Goal: Task Accomplishment & Management: Manage account settings

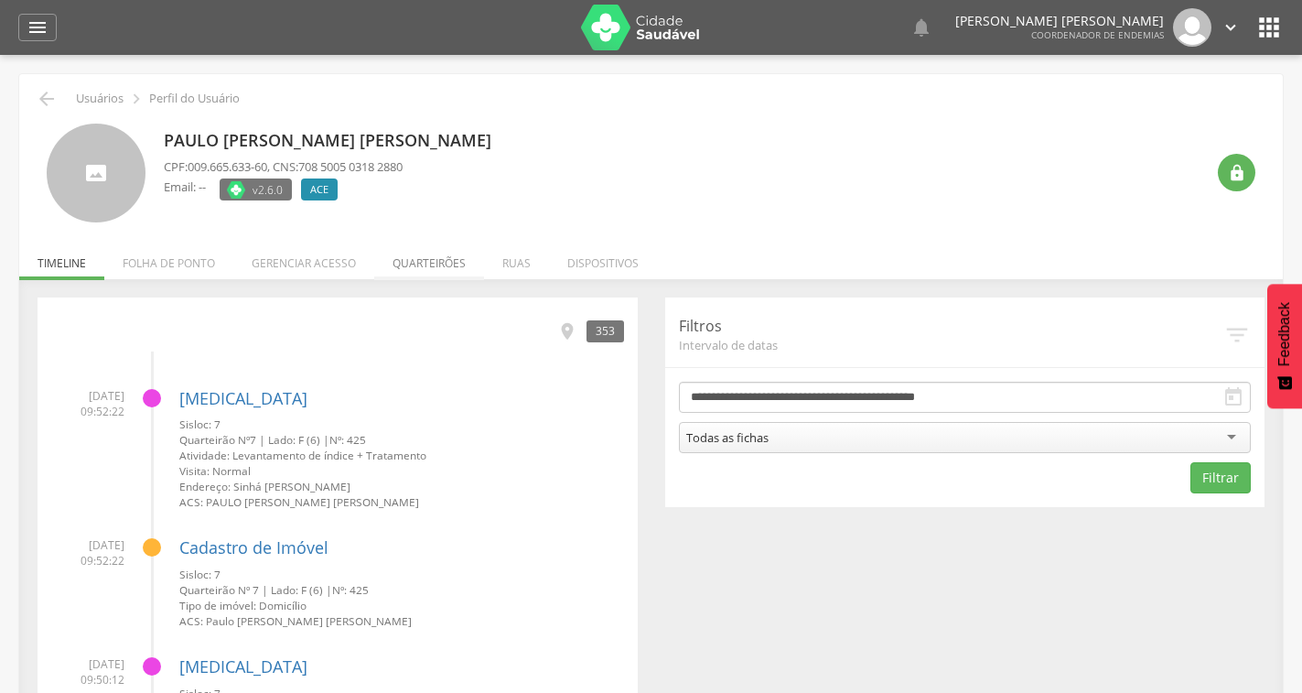
click at [437, 263] on li "Quarteirões" at bounding box center [429, 258] width 110 height 43
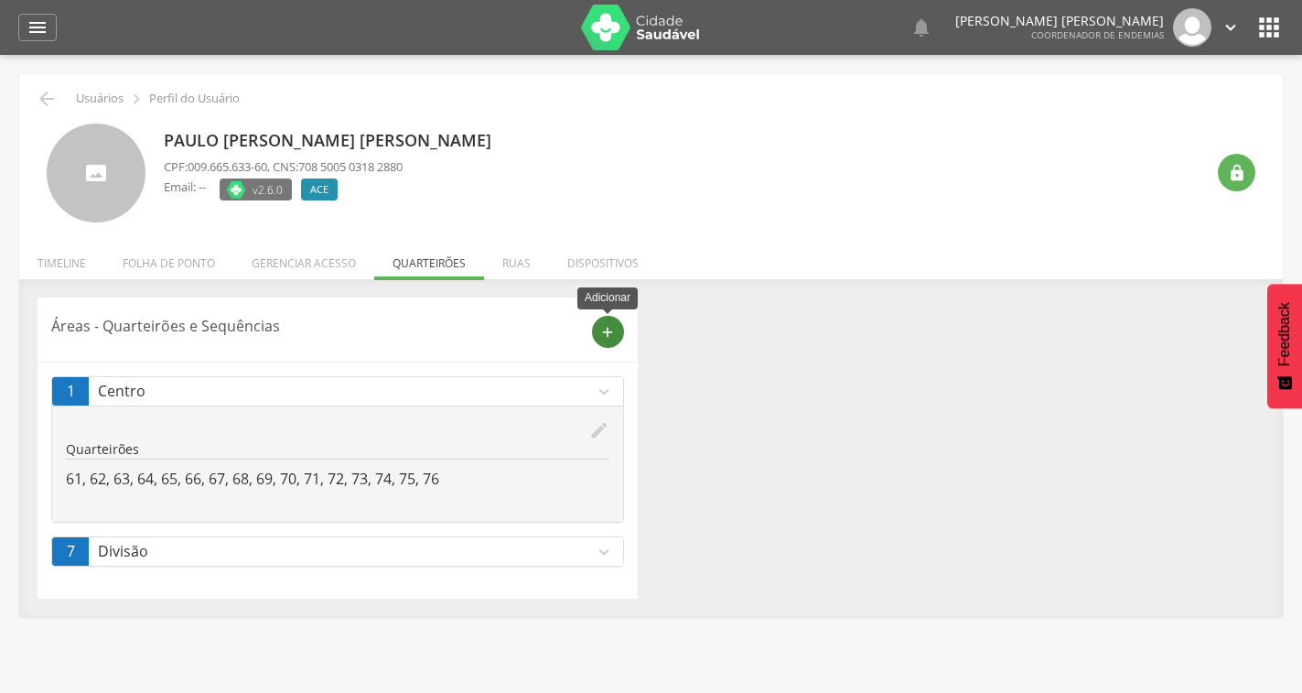
click at [609, 328] on icon "add" at bounding box center [607, 332] width 16 height 16
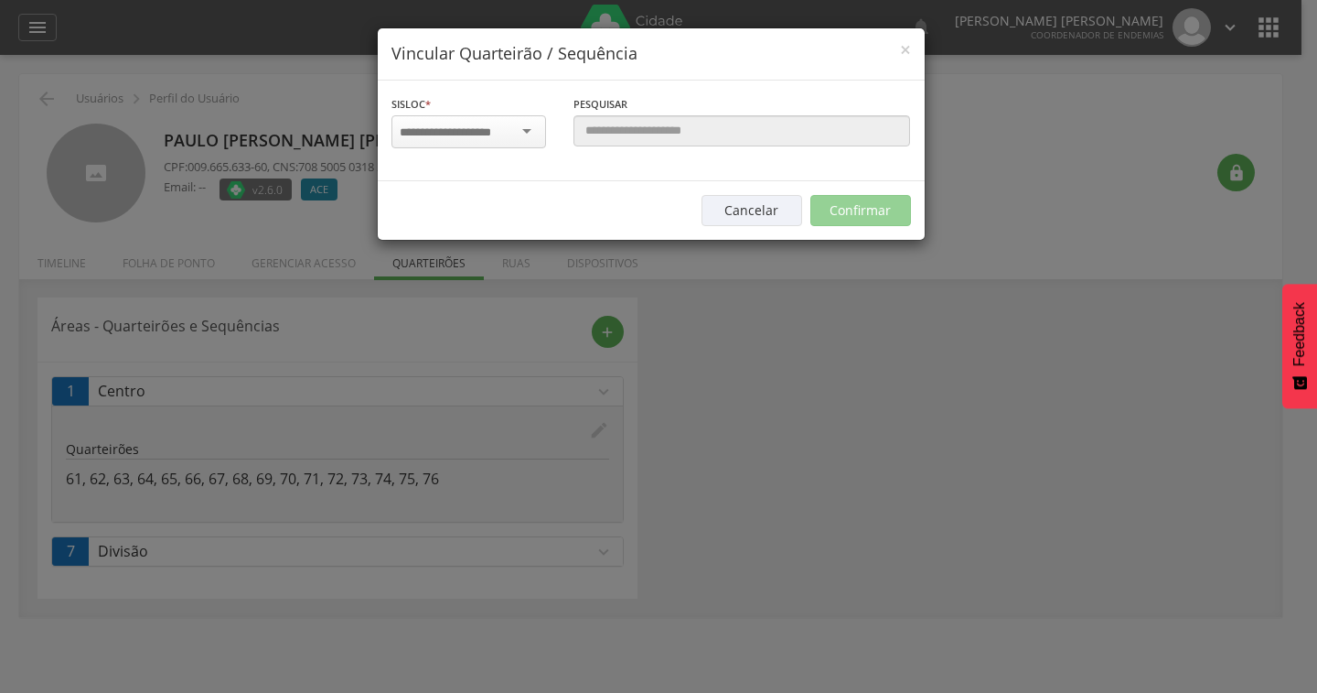
click at [533, 138] on div at bounding box center [469, 131] width 155 height 33
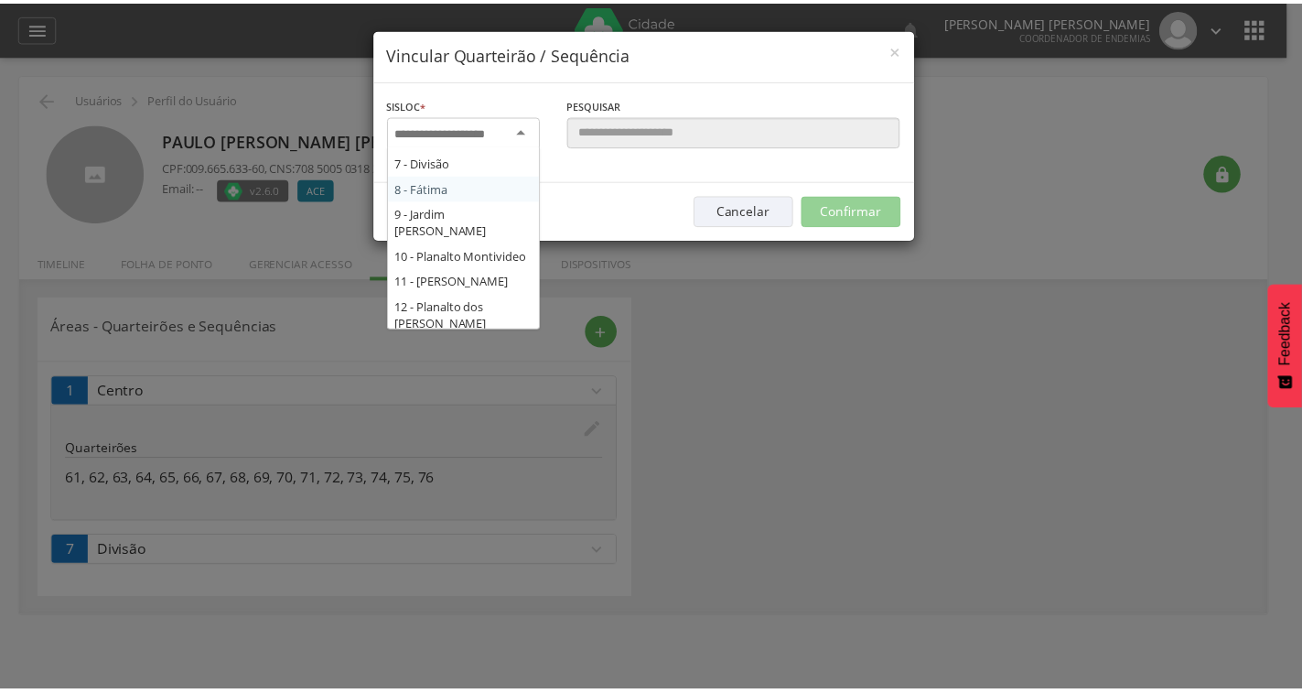
scroll to position [183, 0]
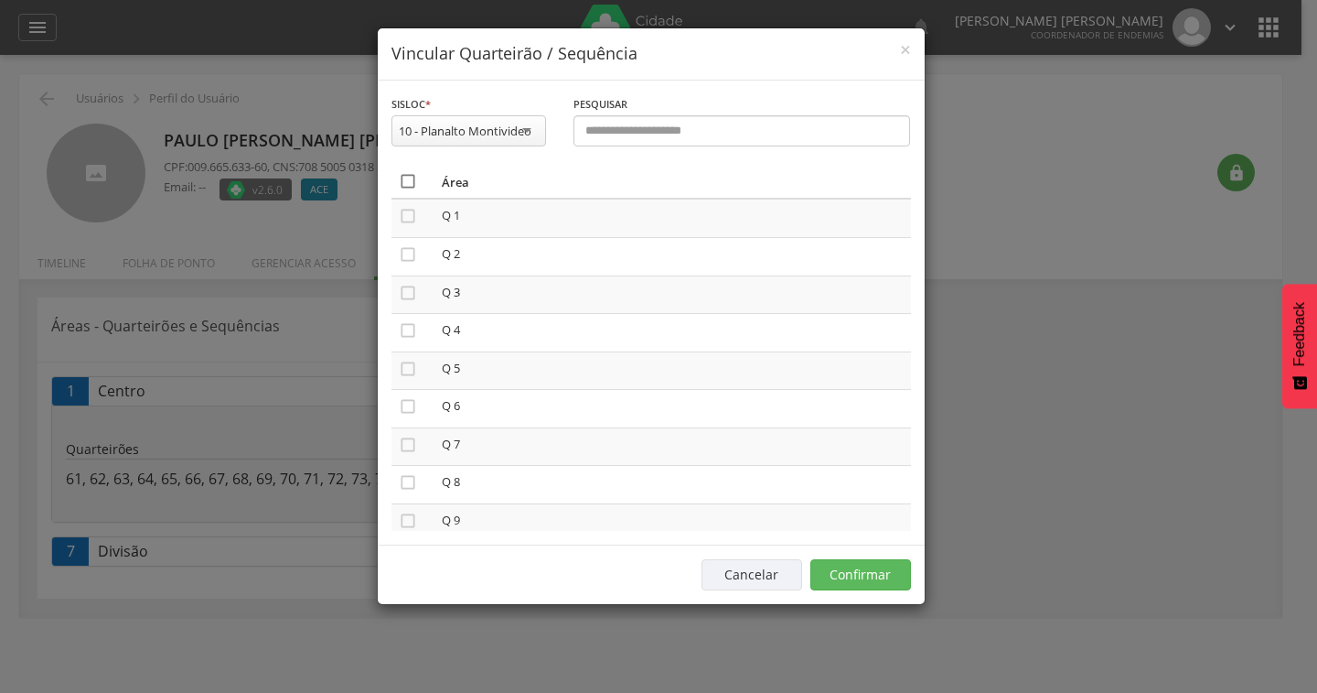
click at [403, 183] on icon "" at bounding box center [408, 181] width 18 height 18
click at [865, 575] on button "Confirmar" at bounding box center [861, 574] width 101 height 31
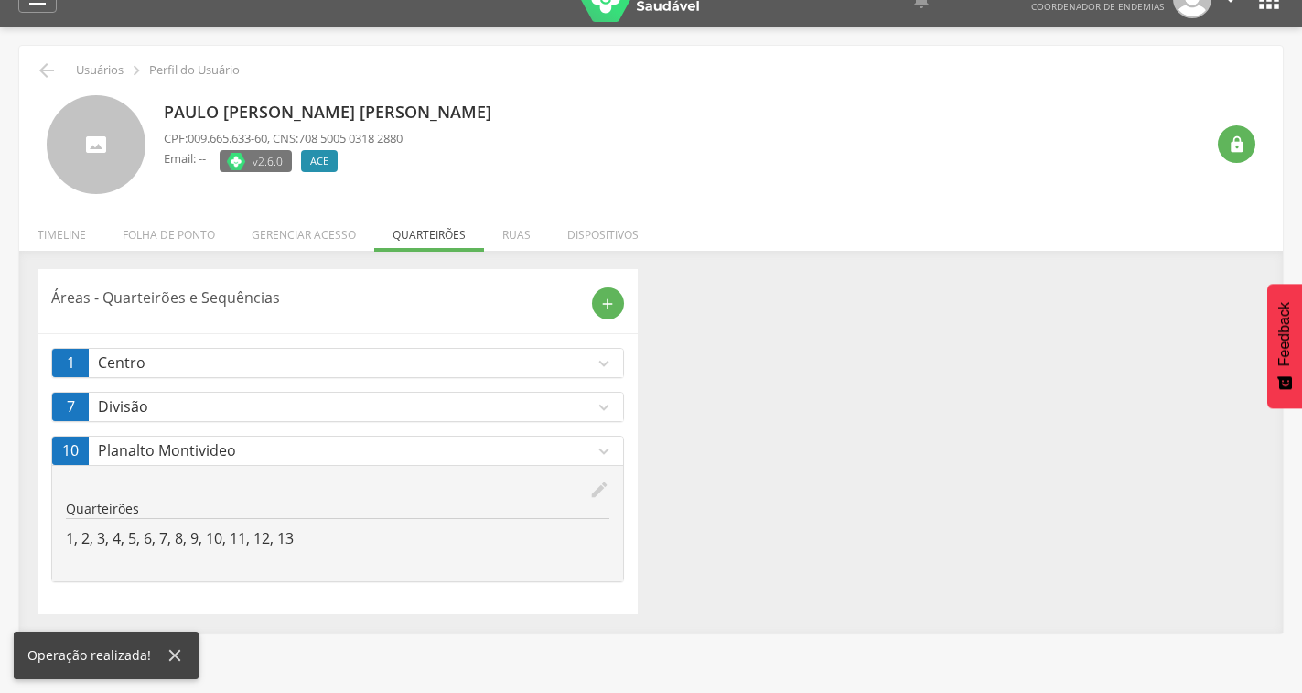
scroll to position [55, 0]
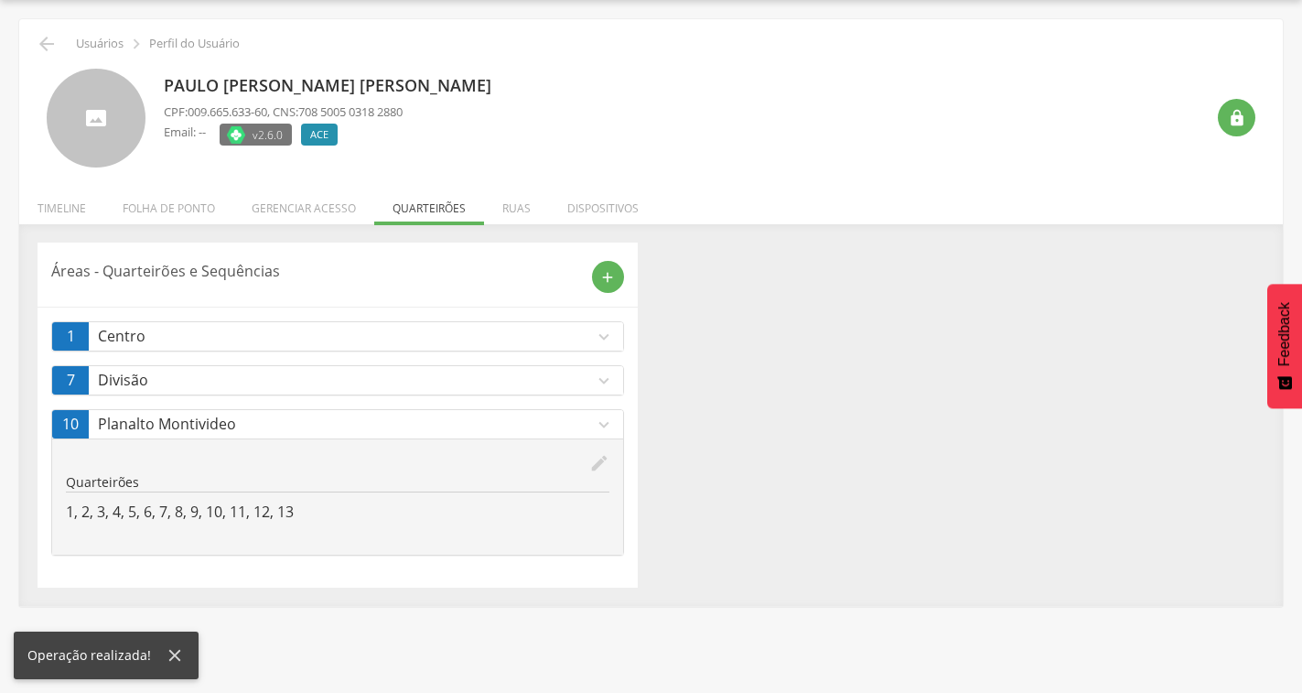
click at [589, 424] on p "Planalto Montivideo" at bounding box center [346, 424] width 496 height 21
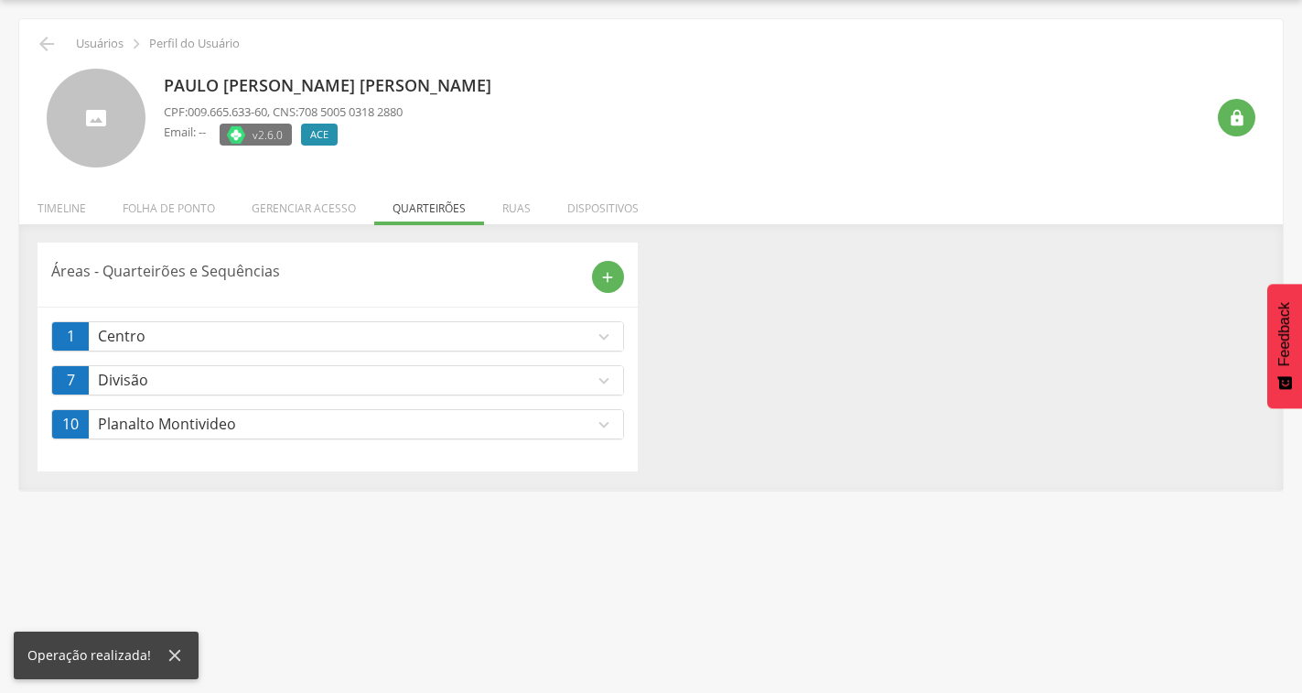
click at [607, 420] on icon "expand_more" at bounding box center [604, 424] width 20 height 20
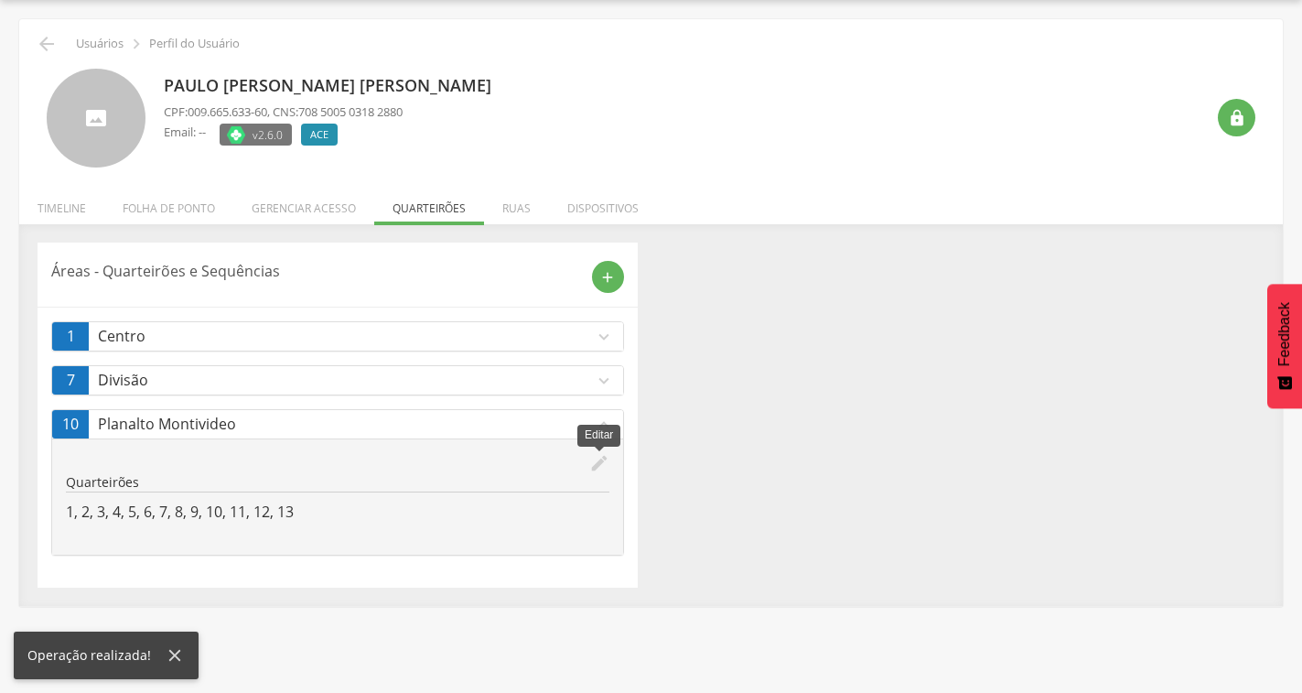
click at [593, 465] on icon "edit" at bounding box center [599, 463] width 20 height 20
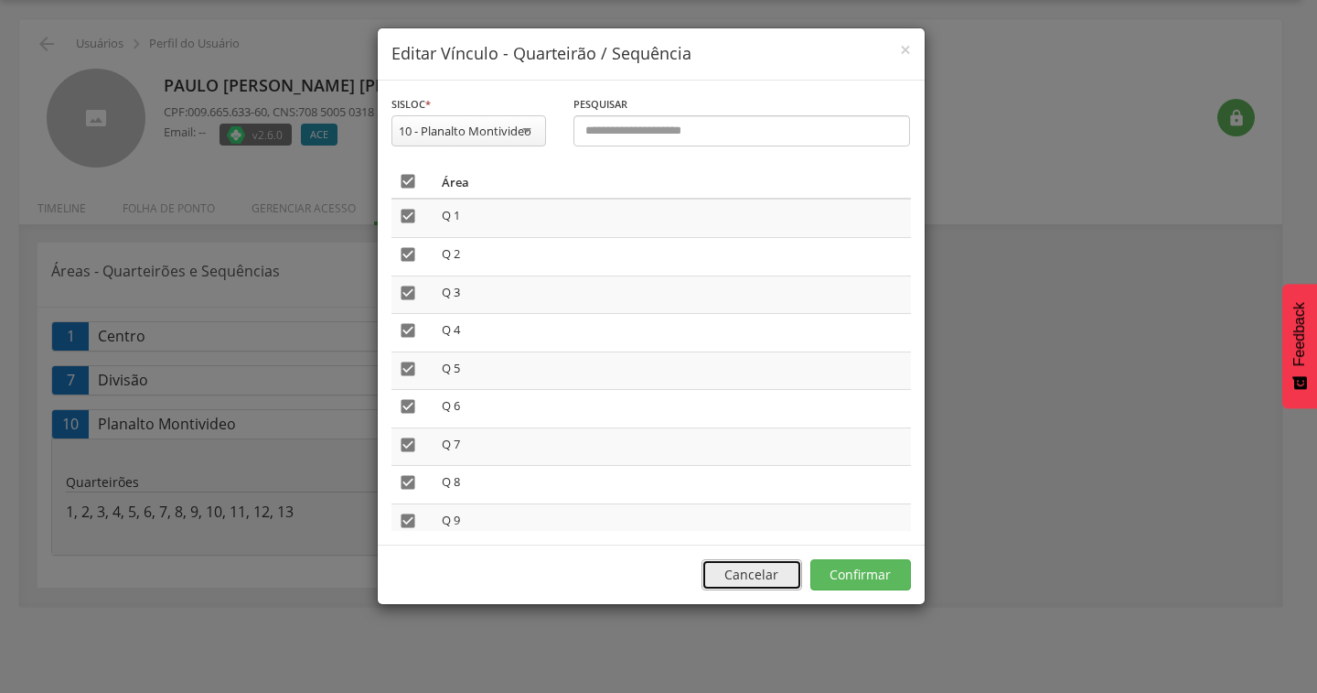
click at [774, 578] on button "Cancelar" at bounding box center [752, 574] width 101 height 31
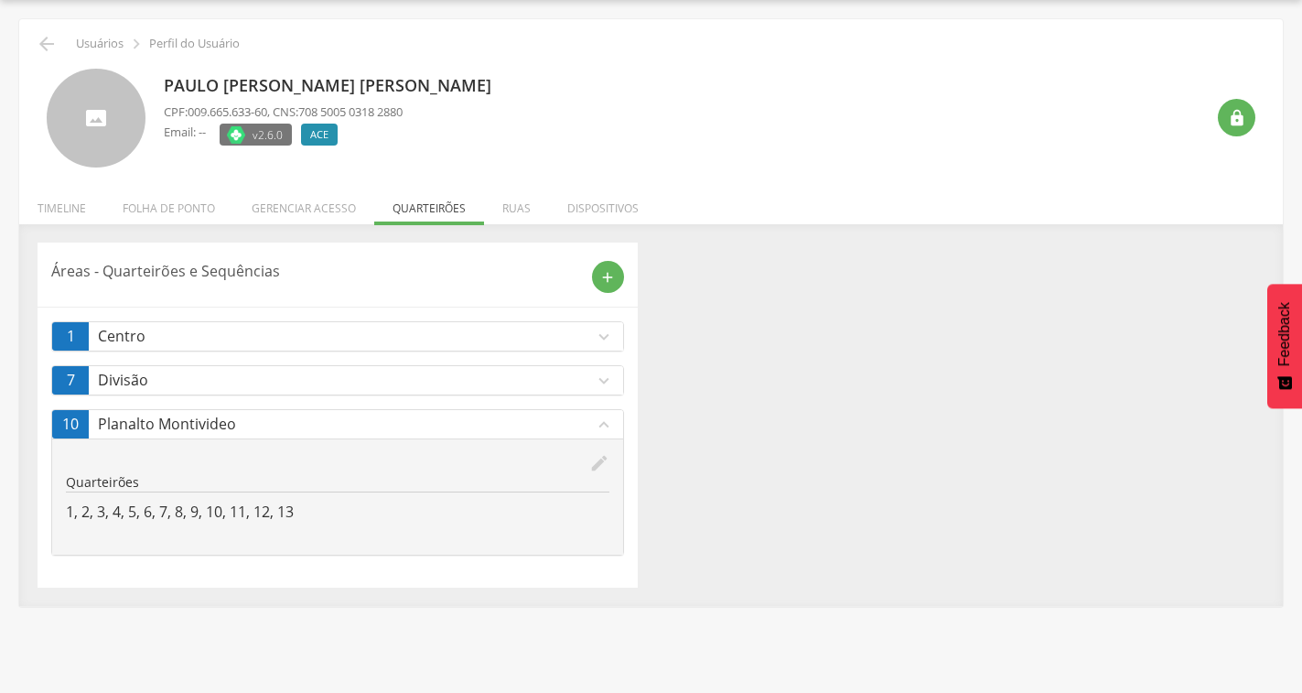
click at [599, 380] on icon "expand_more" at bounding box center [604, 381] width 20 height 20
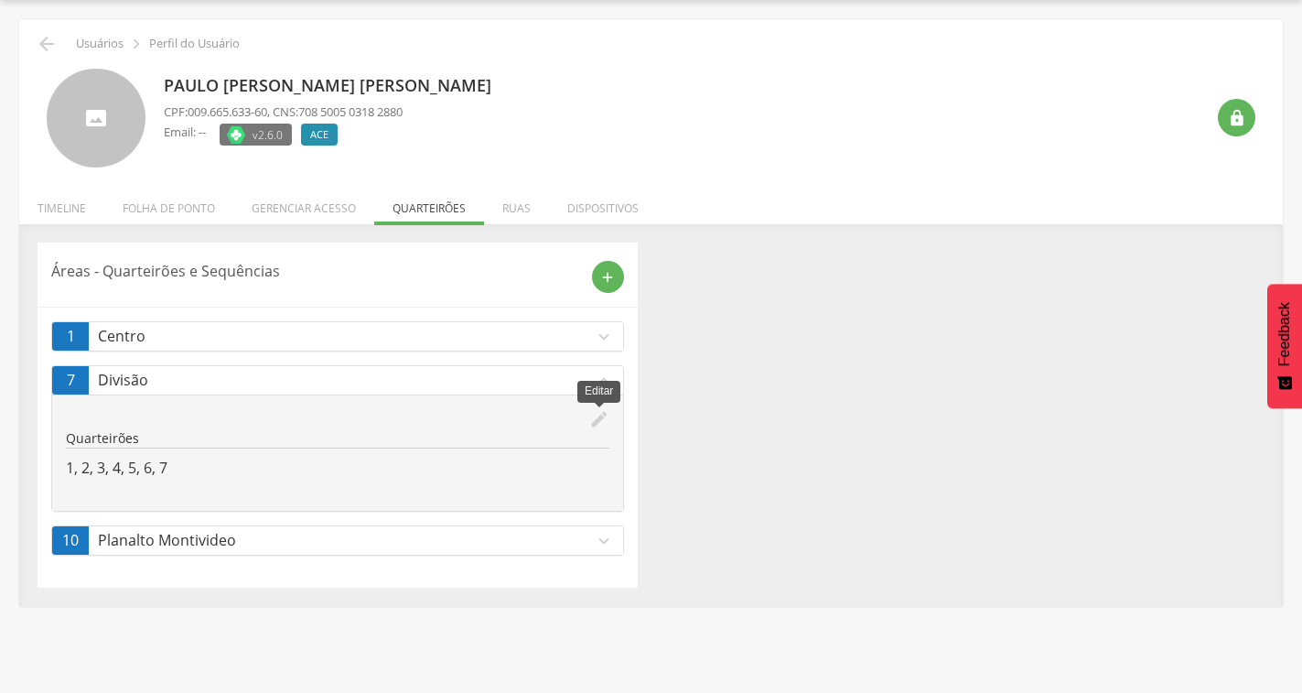
click at [594, 420] on icon "edit" at bounding box center [599, 419] width 20 height 20
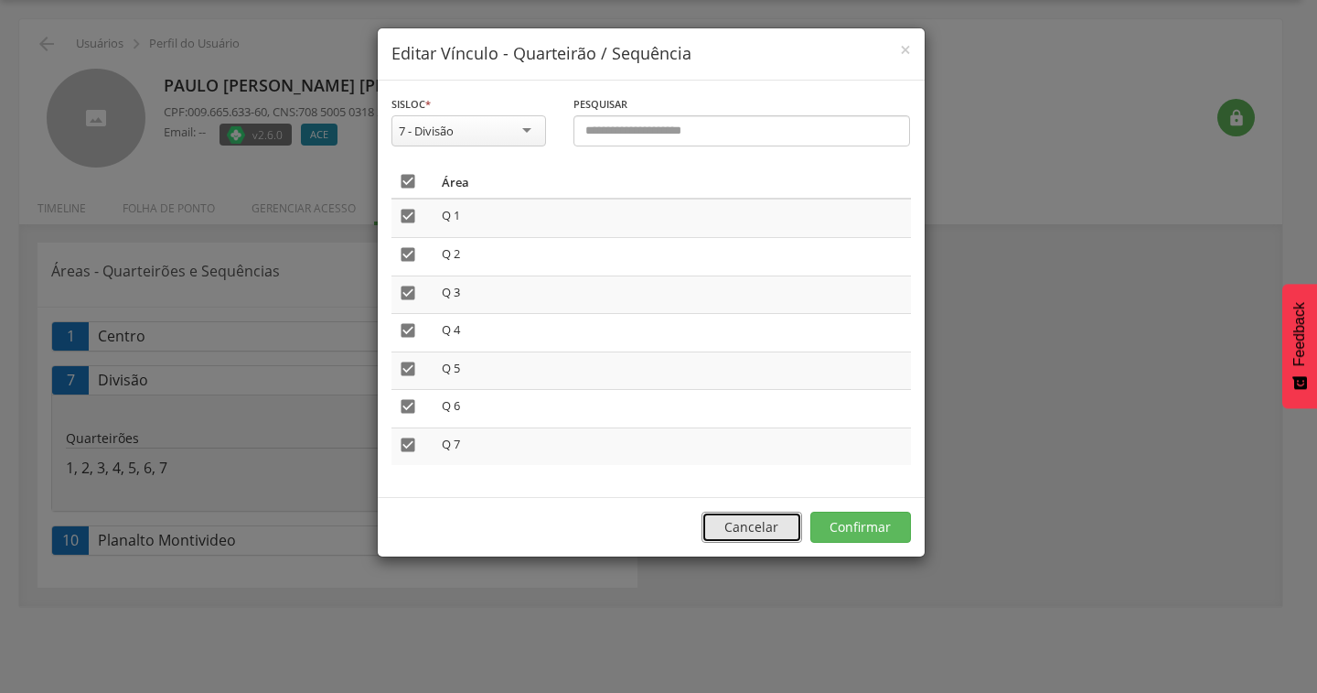
click at [740, 513] on button "Cancelar" at bounding box center [752, 526] width 101 height 31
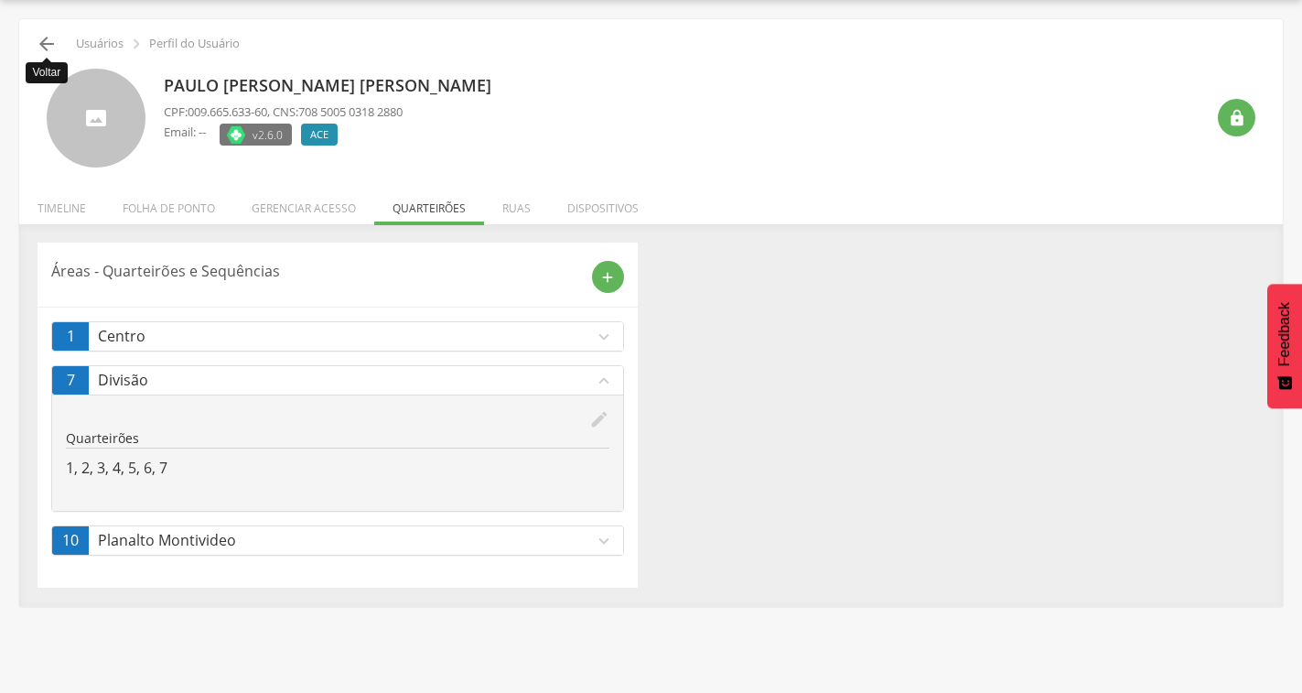
click at [49, 34] on icon "" at bounding box center [47, 44] width 22 height 22
